Goal: Book appointment/travel/reservation

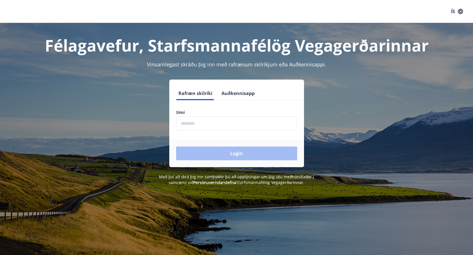
click at [185, 124] on input "phone" at bounding box center [236, 123] width 121 height 14
type input "********"
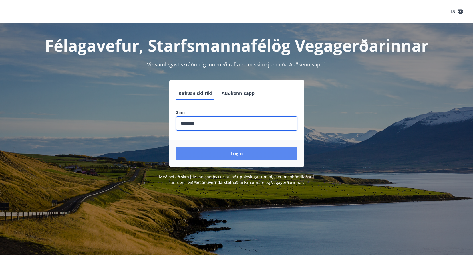
click at [231, 153] on button "Login" at bounding box center [236, 153] width 121 height 14
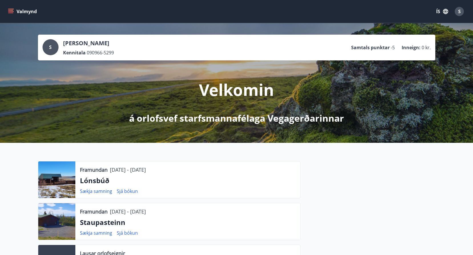
click at [11, 11] on icon "menu" at bounding box center [10, 10] width 5 height 1
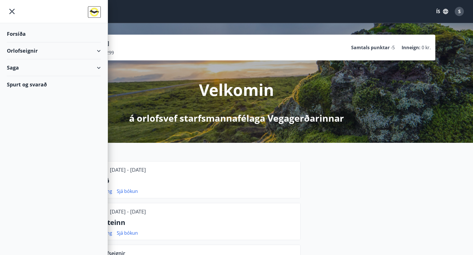
click at [17, 50] on div "Orlofseignir" at bounding box center [54, 50] width 94 height 17
click at [24, 77] on div "Bókunardagatal" at bounding box center [53, 77] width 85 height 12
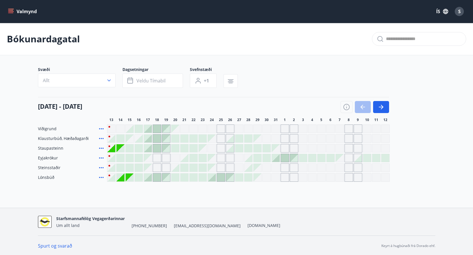
click at [132, 139] on div "Gráir dagar eru ekki bókanlegir" at bounding box center [130, 138] width 8 height 8
click at [137, 136] on div at bounding box center [139, 138] width 8 height 8
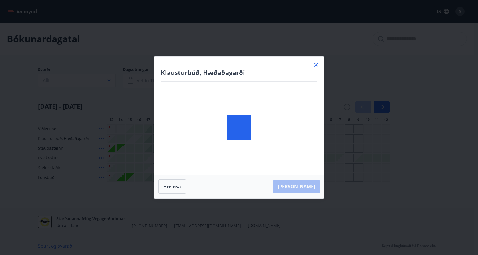
click at [137, 136] on div "Klausturbúð, Hæðaðagarði [PERSON_NAME]" at bounding box center [239, 127] width 478 height 255
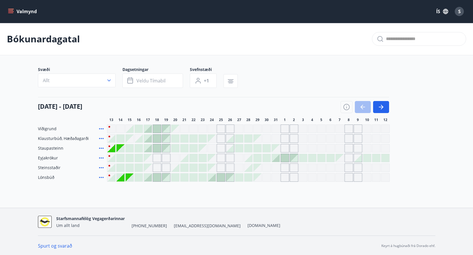
click at [137, 136] on div at bounding box center [139, 138] width 8 height 8
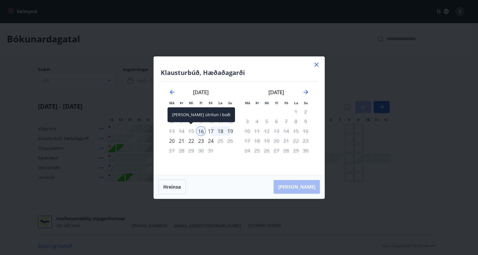
click at [190, 131] on div "15" at bounding box center [191, 131] width 10 height 10
click at [191, 130] on div "15" at bounding box center [191, 131] width 10 height 10
click at [315, 64] on icon at bounding box center [316, 65] width 4 height 4
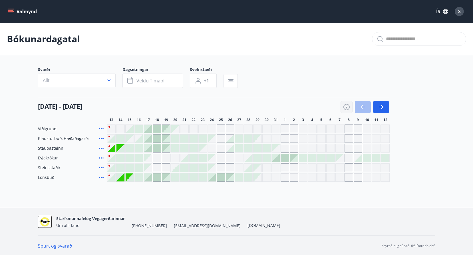
click at [347, 107] on icon "button" at bounding box center [346, 106] width 7 height 7
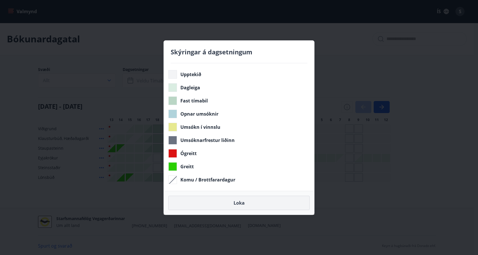
click at [243, 202] on button "Loka" at bounding box center [238, 202] width 141 height 14
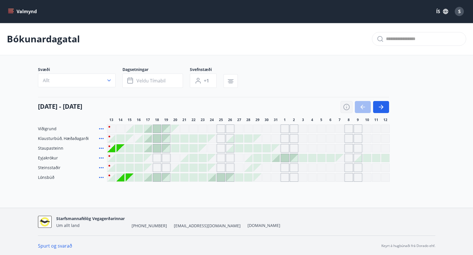
click at [346, 107] on icon "button" at bounding box center [346, 106] width 7 height 7
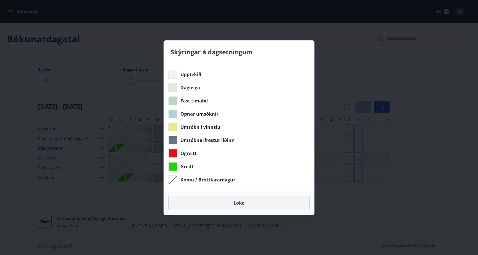
click at [237, 201] on button "Loka" at bounding box center [238, 202] width 141 height 14
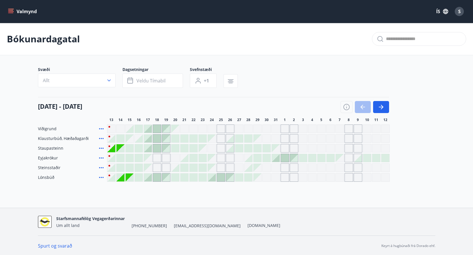
click at [284, 79] on div "Svæði Allt Dagsetningar Veldu tímabil Svefnstæði +1" at bounding box center [237, 78] width 398 height 23
click at [100, 138] on icon at bounding box center [101, 138] width 5 height 1
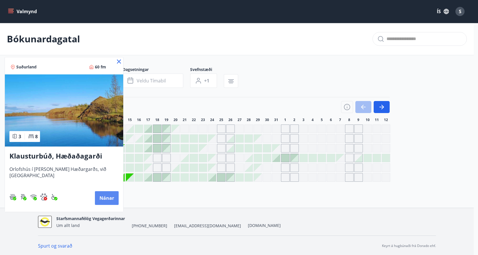
click at [105, 195] on button "Nánar" at bounding box center [107, 198] width 24 height 14
